Goal: Task Accomplishment & Management: Use online tool/utility

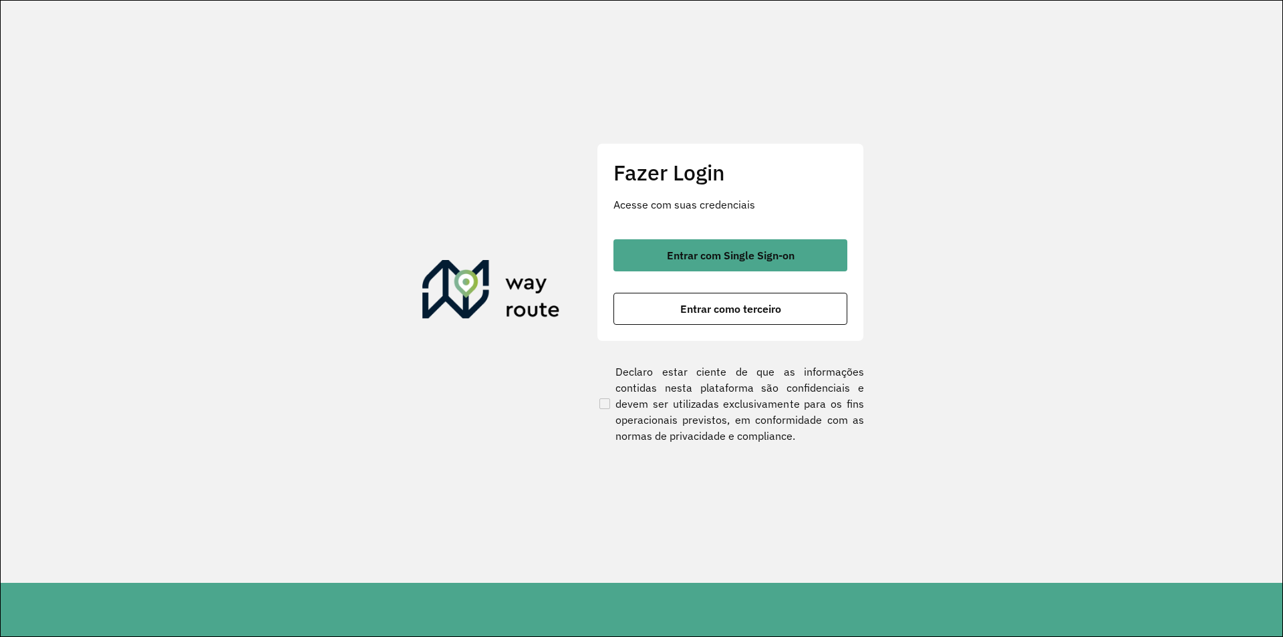
click at [704, 237] on div "Fazer Login Acesse com suas credenciais Entrar com Single Sign-on Entrar como t…" at bounding box center [730, 242] width 267 height 198
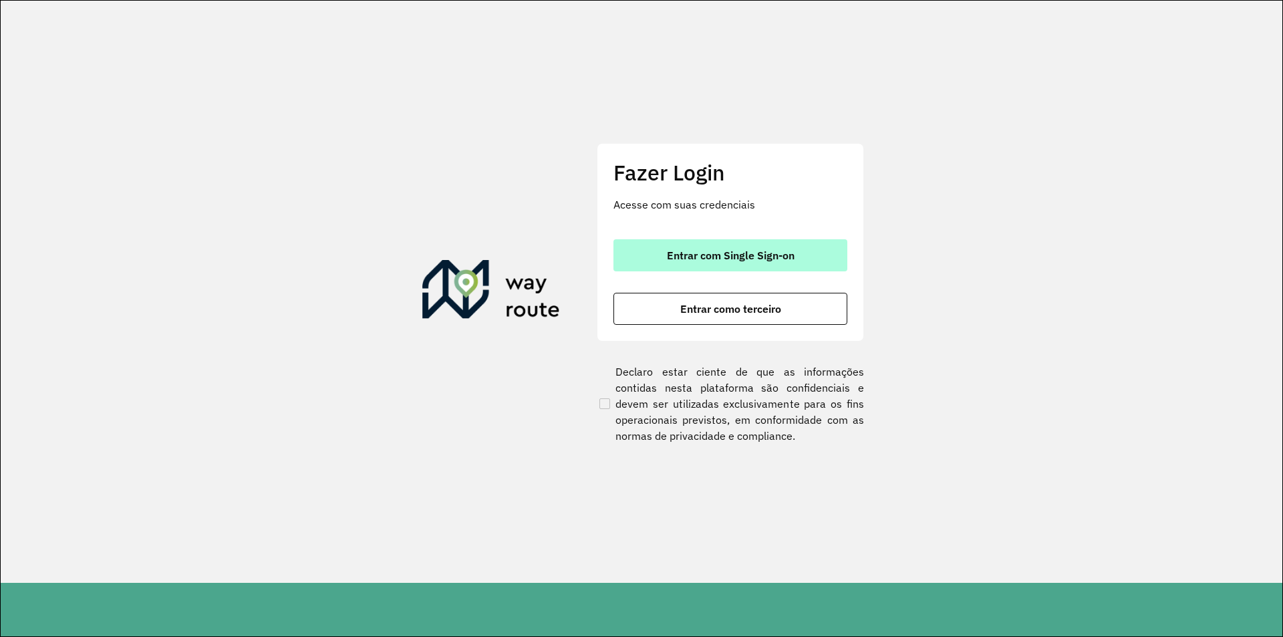
click at [708, 248] on button "Entrar com Single Sign-on" at bounding box center [731, 255] width 234 height 32
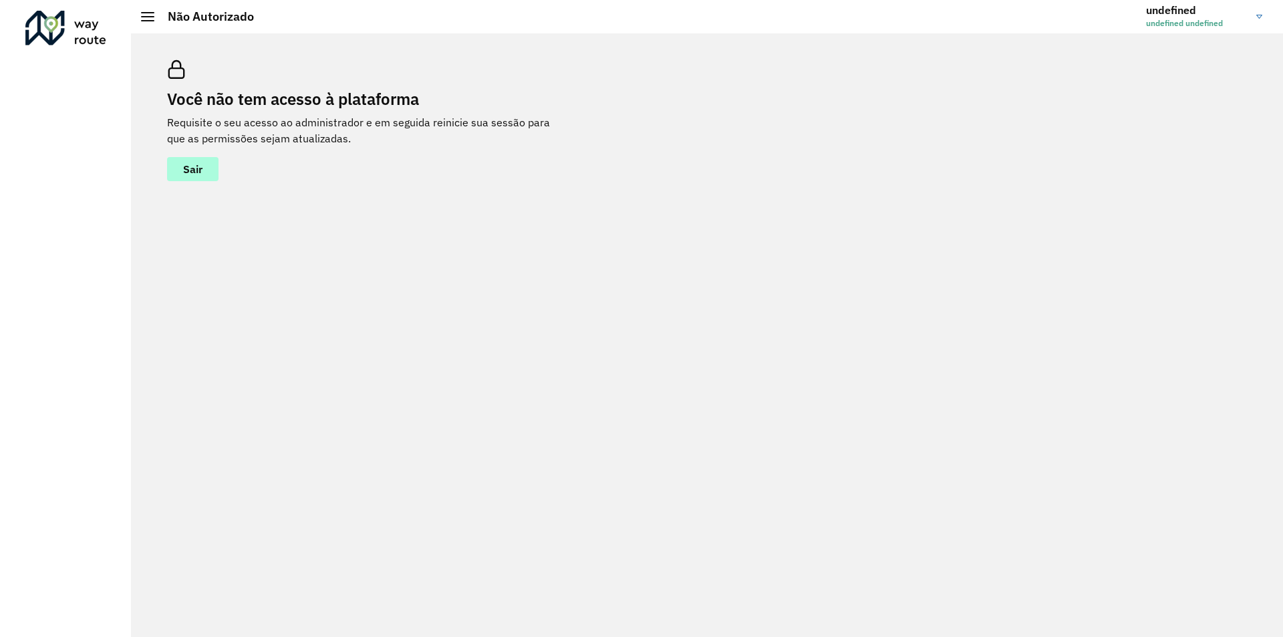
click at [198, 166] on span "Sair" at bounding box center [192, 169] width 19 height 11
